Goal: Go to known website: Access a specific website the user already knows

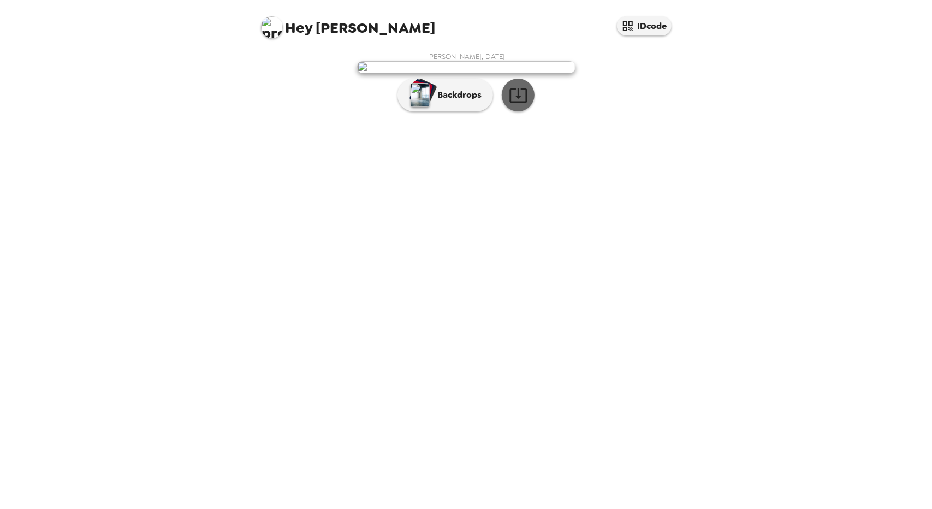
click at [515, 105] on icon "button" at bounding box center [518, 95] width 19 height 19
